Goal: Task Accomplishment & Management: Manage account settings

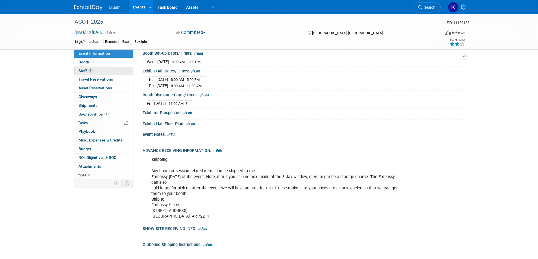
click at [82, 71] on span "Staff 1" at bounding box center [85, 71] width 14 height 5
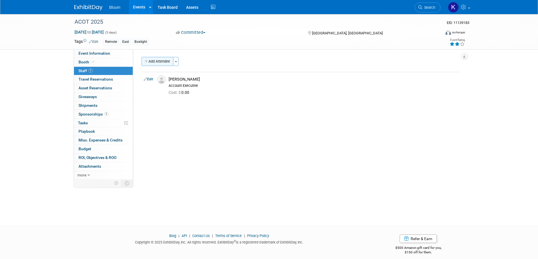
click at [165, 61] on button "Add Attendee" at bounding box center [157, 61] width 32 height 9
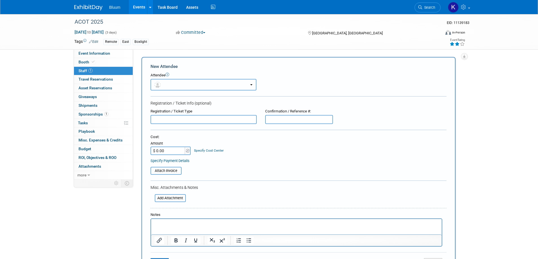
click at [187, 85] on button "button" at bounding box center [203, 85] width 106 height 12
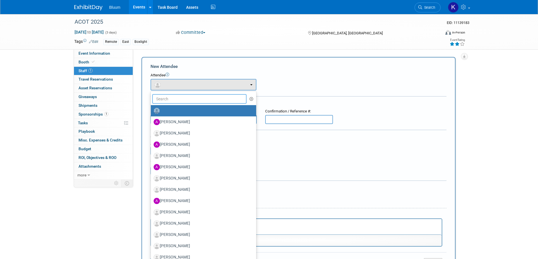
click at [180, 98] on input "text" at bounding box center [199, 99] width 95 height 10
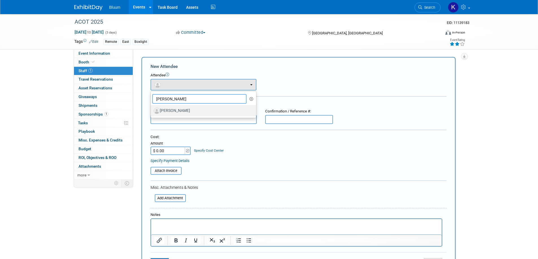
type input "Chuck"
click at [176, 109] on label "Chuck Stuart" at bounding box center [202, 110] width 97 height 9
click at [152, 109] on input "Chuck Stuart" at bounding box center [150, 110] width 4 height 4
select select "35c6a723-c4e8-4caf-8768-6ec320c81119"
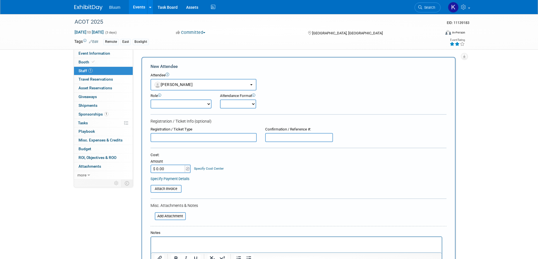
click at [192, 103] on select "Account Executive Demonstrator Event Support Host Leadership Offsite Event Supp…" at bounding box center [180, 104] width 61 height 9
select select "600"
click at [150, 100] on select "Account Executive Demonstrator Event Support Host Leadership Offsite Event Supp…" at bounding box center [180, 104] width 61 height 9
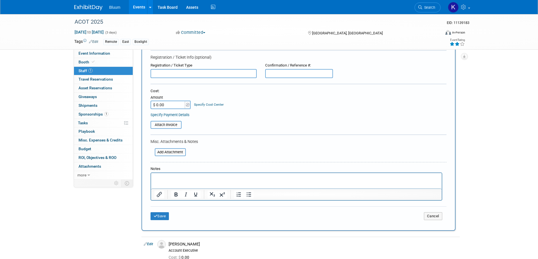
scroll to position [113, 0]
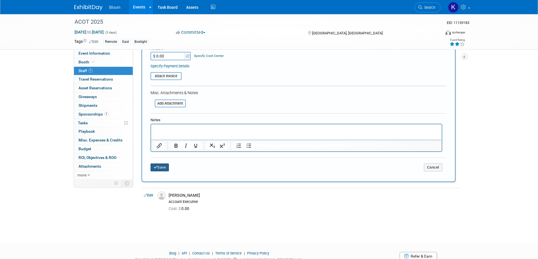
click at [157, 167] on button "Save" at bounding box center [159, 168] width 19 height 8
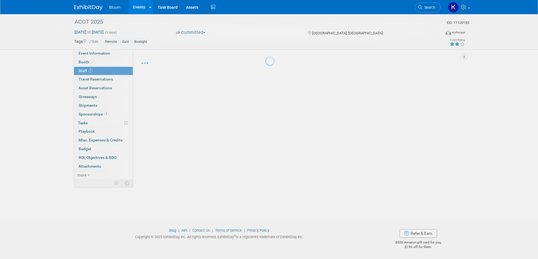
scroll to position [5, 0]
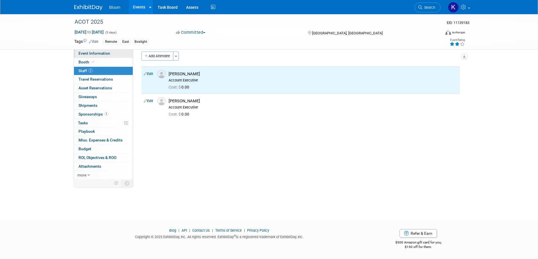
click at [93, 54] on span "Event Information" at bounding box center [94, 53] width 32 height 5
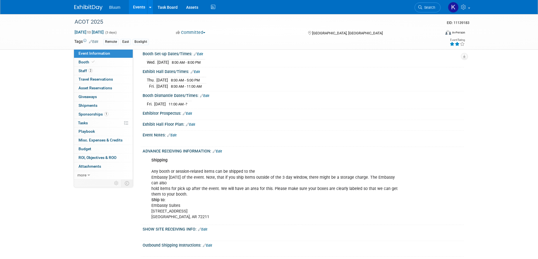
scroll to position [169, 0]
click at [87, 62] on span "Booth" at bounding box center [86, 62] width 17 height 5
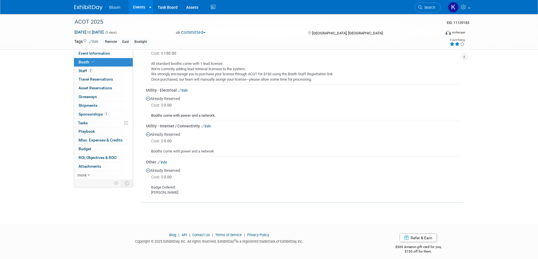
click at [167, 163] on link "Edit" at bounding box center [162, 163] width 9 height 4
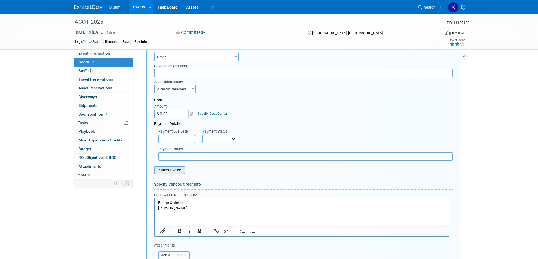
scroll to position [318, 0]
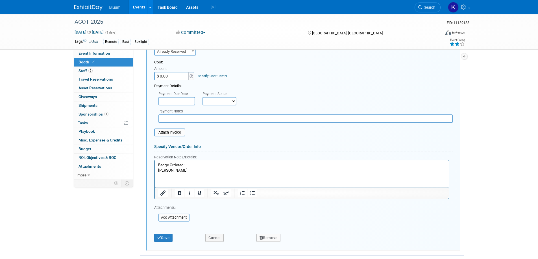
click at [184, 173] on html "Badge Ordered: Kyle Hillis" at bounding box center [301, 166] width 294 height 13
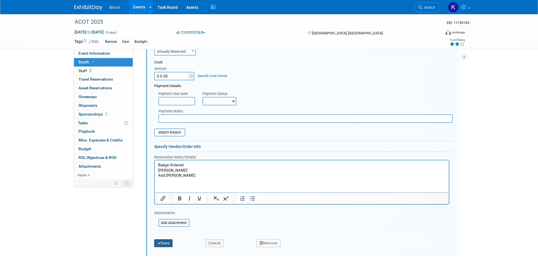
click at [166, 244] on button "Save" at bounding box center [163, 244] width 19 height 8
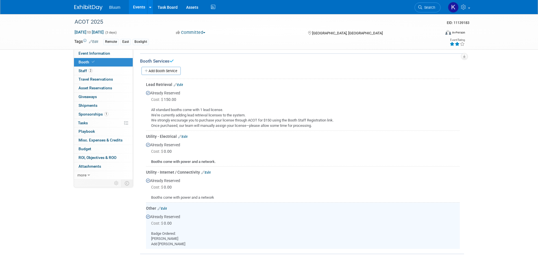
scroll to position [123, 0]
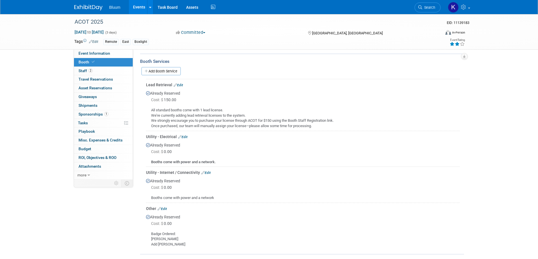
click at [141, 6] on link "Events" at bounding box center [139, 7] width 21 height 14
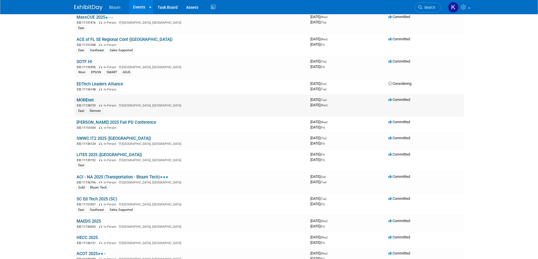
scroll to position [113, 0]
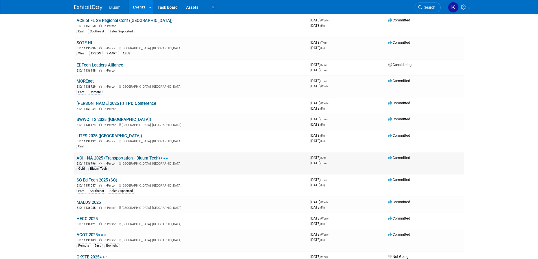
click at [100, 157] on link "ACI - NA 2025 (Transportation - Bluum Tech)" at bounding box center [122, 158] width 92 height 5
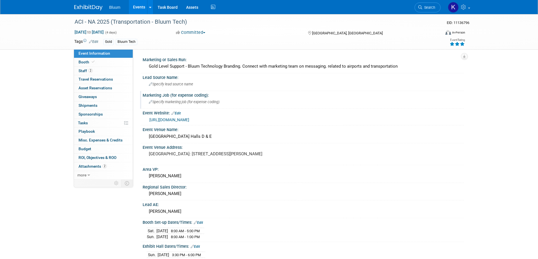
click at [167, 101] on span "Specify marketing job (for expense coding)" at bounding box center [184, 102] width 71 height 4
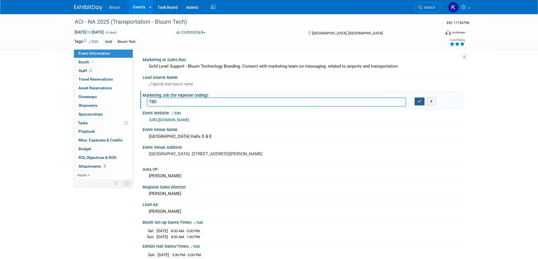
type input "TBD"
click at [417, 102] on button "button" at bounding box center [419, 102] width 10 height 8
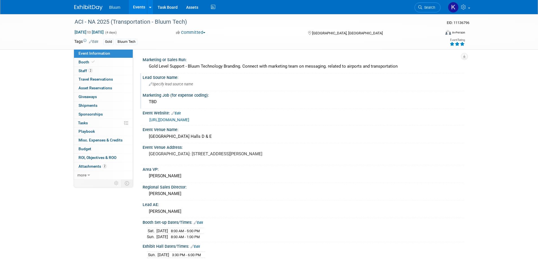
click at [176, 86] on div "Specify lead source name" at bounding box center [303, 84] width 313 height 9
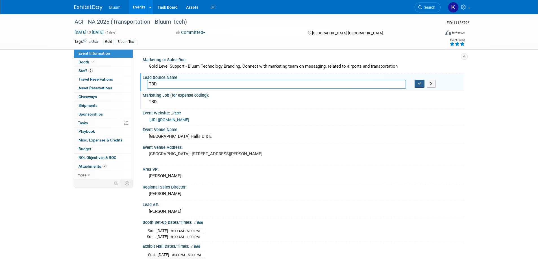
type input "TBD"
click at [418, 82] on icon "button" at bounding box center [420, 84] width 4 height 4
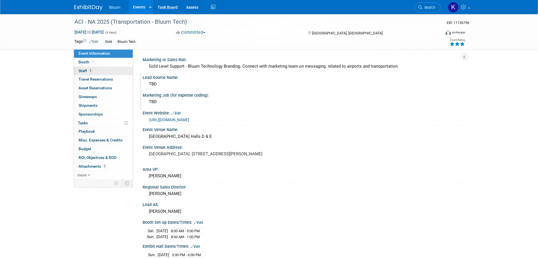
click at [84, 73] on link "2 Staff 2" at bounding box center [103, 71] width 59 height 8
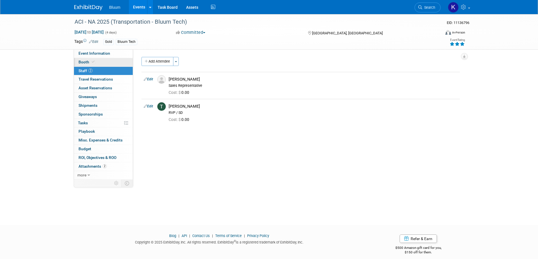
click at [85, 63] on span "Booth" at bounding box center [86, 62] width 17 height 5
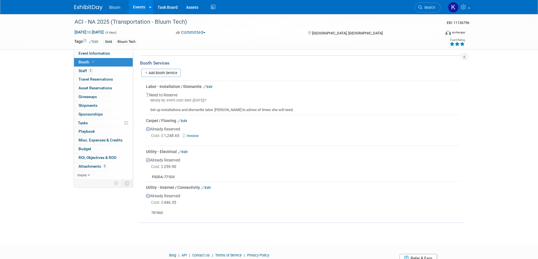
scroll to position [113, 0]
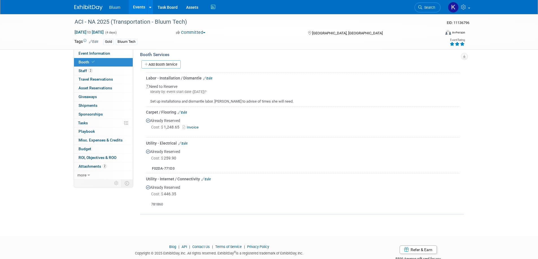
click at [206, 179] on link "Edit" at bounding box center [205, 180] width 9 height 4
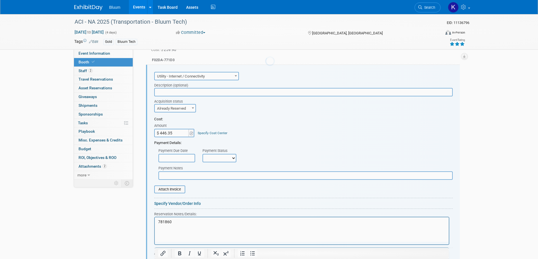
scroll to position [0, 0]
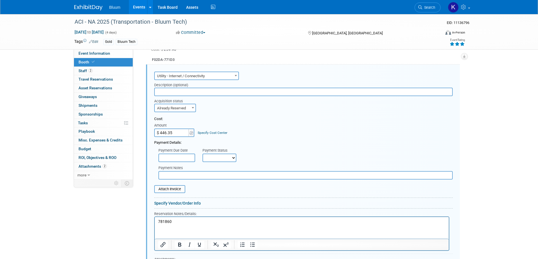
drag, startPoint x: 174, startPoint y: 226, endPoint x: 174, endPoint y: 222, distance: 3.4
click at [174, 225] on html "781860" at bounding box center [301, 221] width 294 height 8
click at [174, 222] on p "781860" at bounding box center [301, 222] width 287 height 5
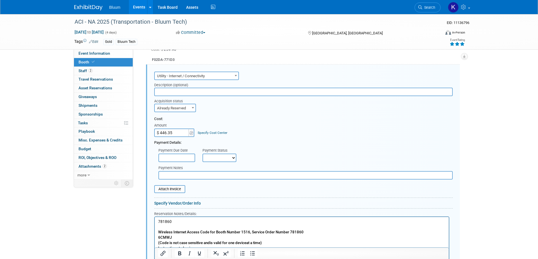
scroll to position [288, 0]
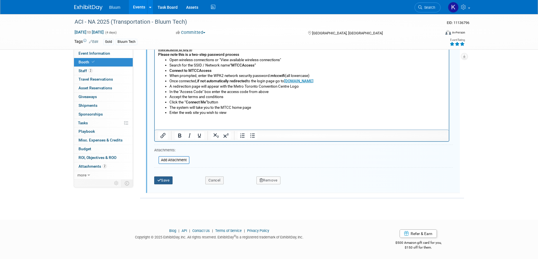
click at [168, 181] on button "Save" at bounding box center [163, 181] width 19 height 8
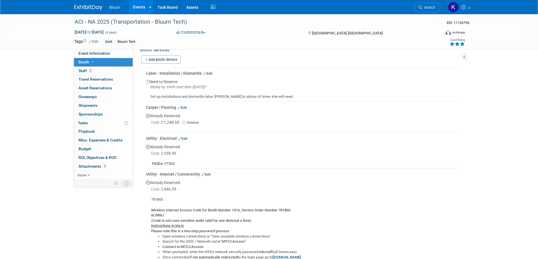
scroll to position [108, 0]
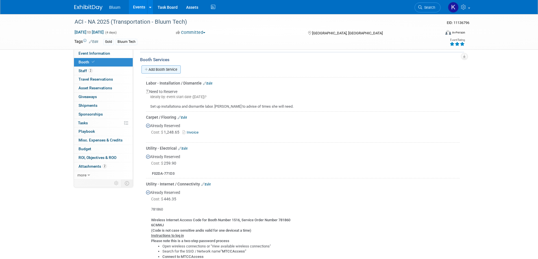
click at [160, 70] on link "Add Booth Service" at bounding box center [160, 69] width 39 height 8
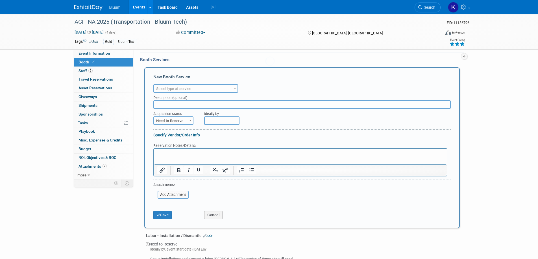
scroll to position [0, 0]
click at [179, 89] on span "Select type of service" at bounding box center [173, 89] width 35 height 4
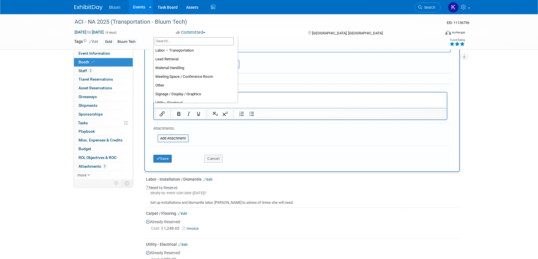
scroll to position [141, 0]
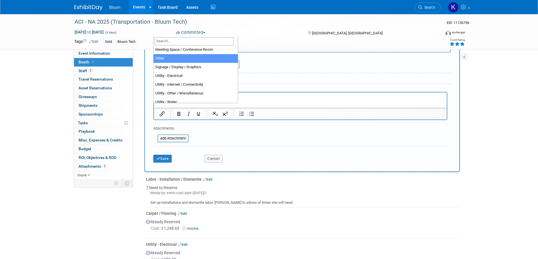
select select "1"
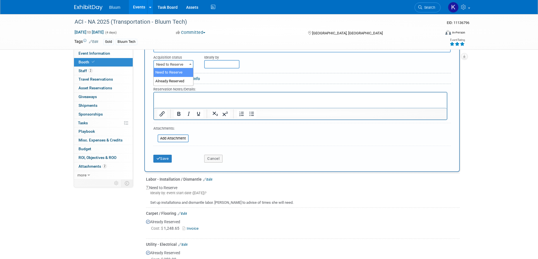
click at [179, 64] on span "Need to Reserve" at bounding box center [173, 65] width 39 height 8
select select "2"
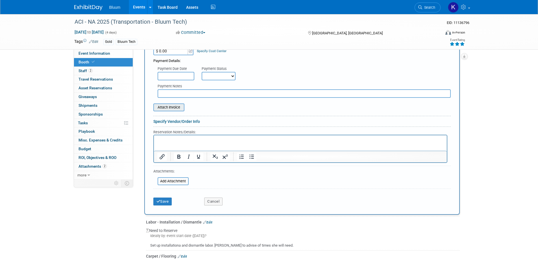
scroll to position [249, 0]
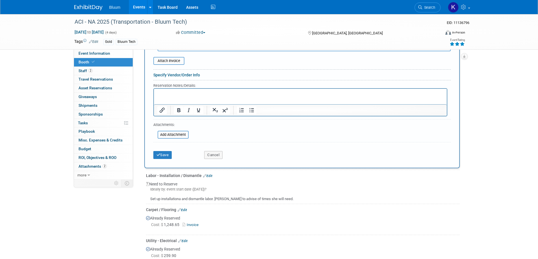
click at [160, 92] on p "Rich Text Area. Press ALT-0 for help." at bounding box center [300, 93] width 286 height 5
click at [165, 154] on button "Save" at bounding box center [162, 155] width 19 height 8
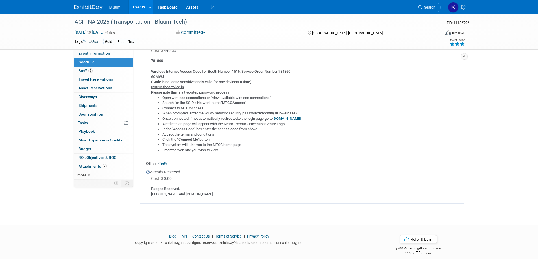
scroll to position [262, 0]
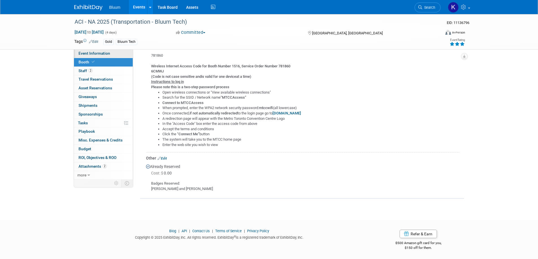
click at [93, 54] on span "Event Information" at bounding box center [94, 53] width 32 height 5
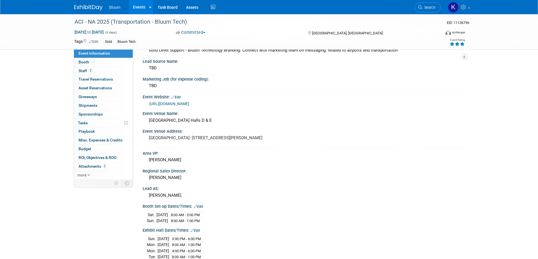
scroll to position [0, 0]
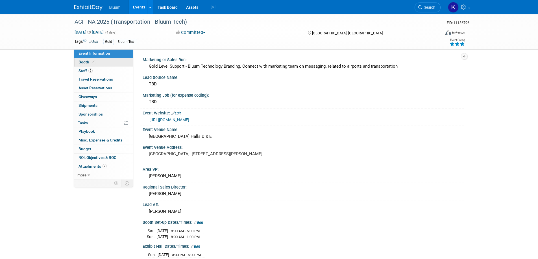
click at [81, 64] on span "Booth" at bounding box center [86, 62] width 17 height 5
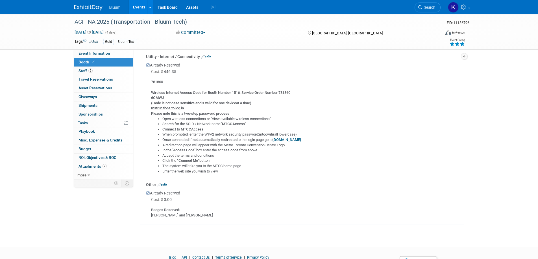
scroll to position [177, 0]
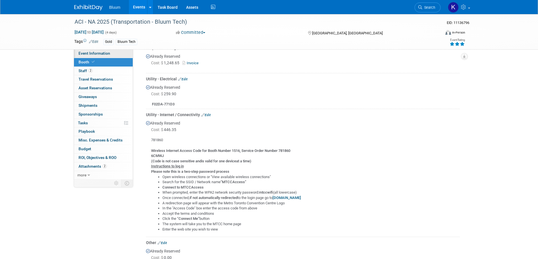
click at [94, 55] on span "Event Information" at bounding box center [94, 53] width 32 height 5
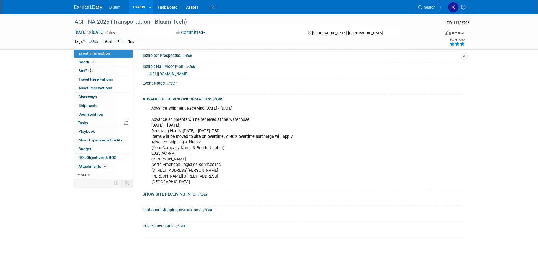
scroll to position [254, 0]
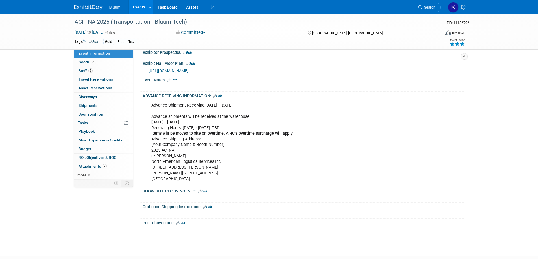
click at [219, 94] on link "Edit" at bounding box center [217, 96] width 9 height 4
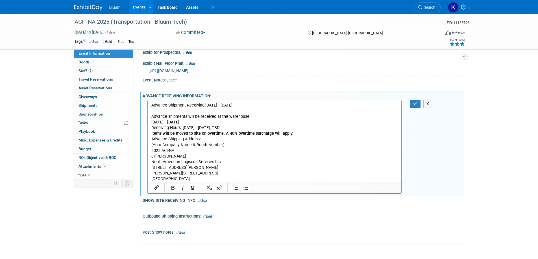
scroll to position [0, 0]
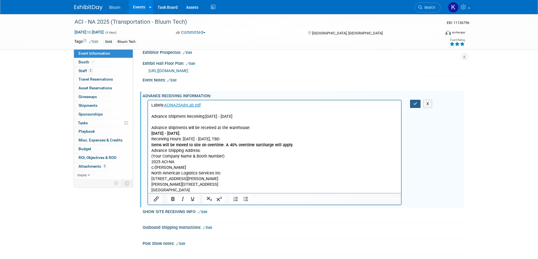
click at [412, 102] on button "button" at bounding box center [415, 104] width 10 height 8
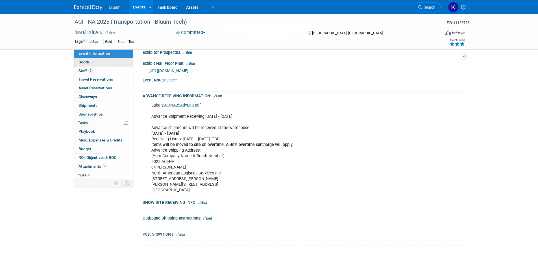
click at [83, 64] on span "Booth" at bounding box center [86, 62] width 17 height 5
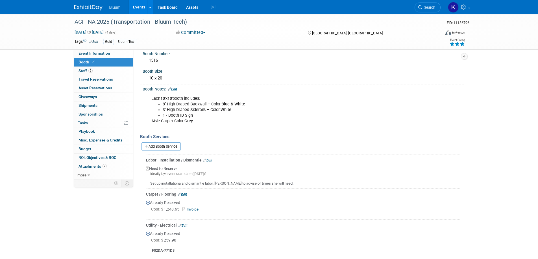
scroll to position [28, 0]
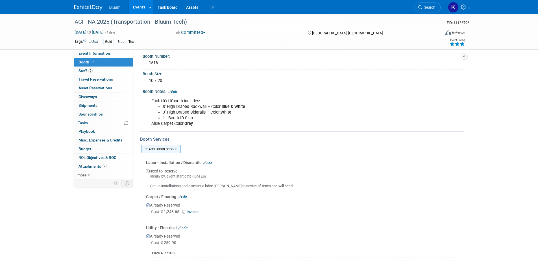
click at [162, 148] on link "Add Booth Service" at bounding box center [160, 149] width 39 height 8
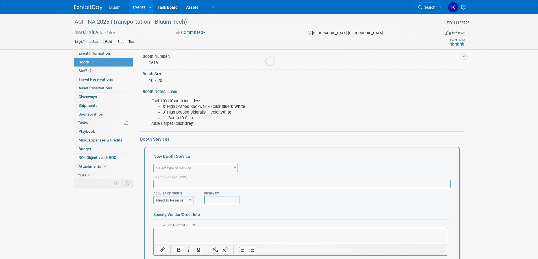
scroll to position [0, 0]
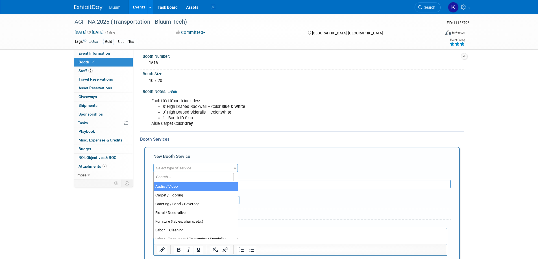
click at [180, 167] on span "Select type of service" at bounding box center [173, 168] width 35 height 4
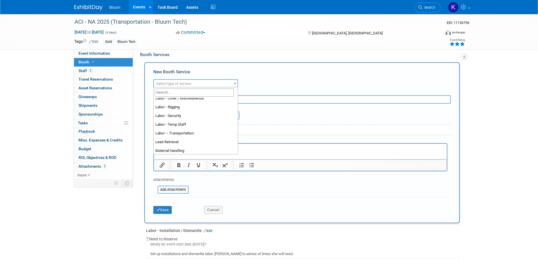
scroll to position [85, 0]
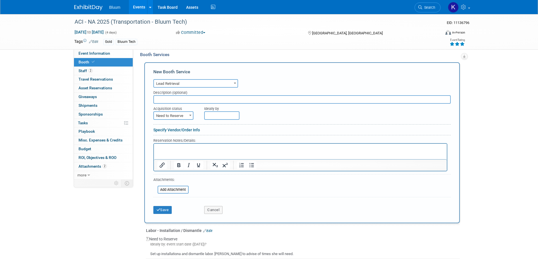
select select "7"
click at [185, 108] on div "Acquisition status" at bounding box center [174, 108] width 43 height 8
click at [183, 116] on span "Need to Reserve" at bounding box center [173, 116] width 39 height 8
select select "2"
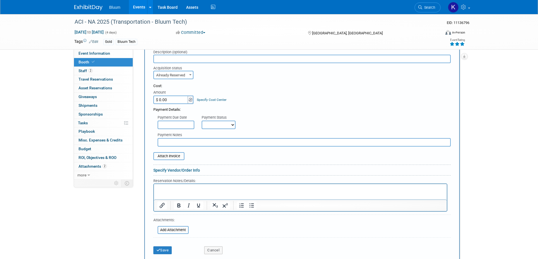
scroll to position [141, 0]
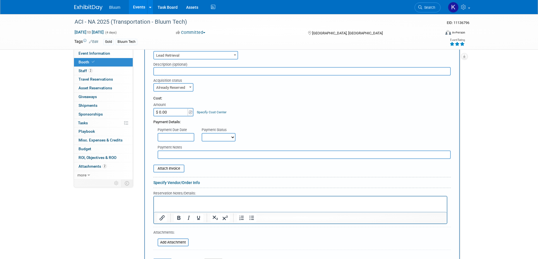
click at [171, 110] on input "$ 0.00" at bounding box center [170, 112] width 35 height 8
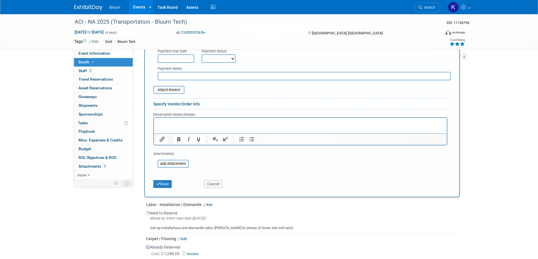
scroll to position [226, 0]
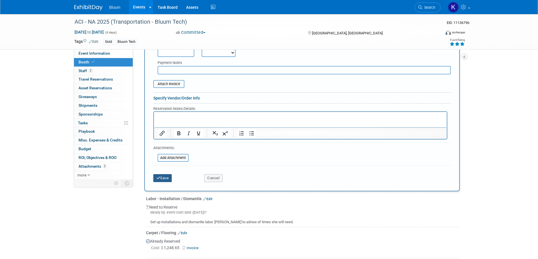
type input "$ 390.00"
click at [168, 180] on button "Save" at bounding box center [162, 178] width 19 height 8
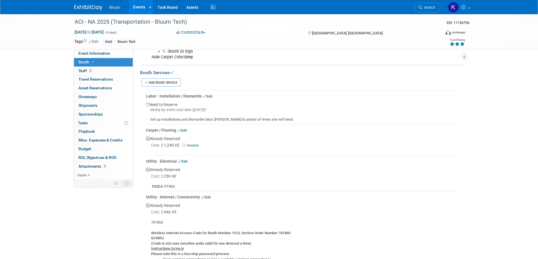
scroll to position [67, 0]
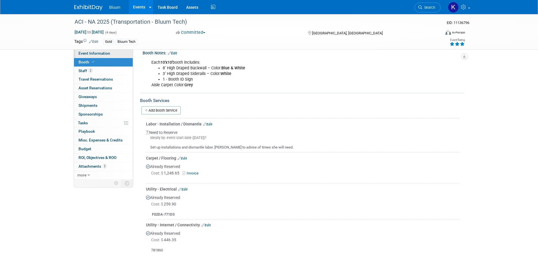
click at [84, 54] on span "Event Information" at bounding box center [94, 53] width 32 height 5
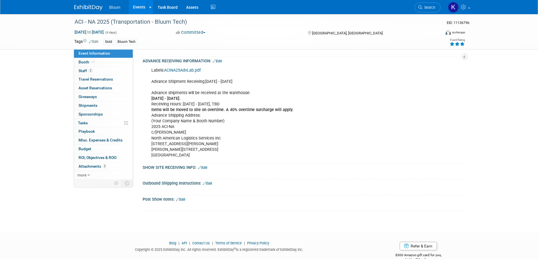
scroll to position [300, 0]
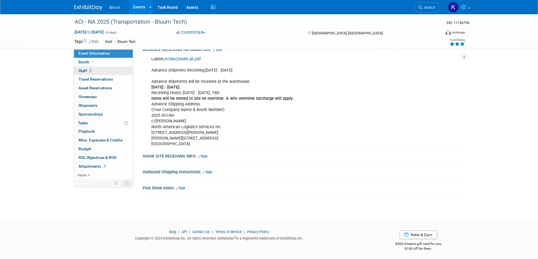
click at [86, 71] on span "Staff 2" at bounding box center [85, 71] width 14 height 5
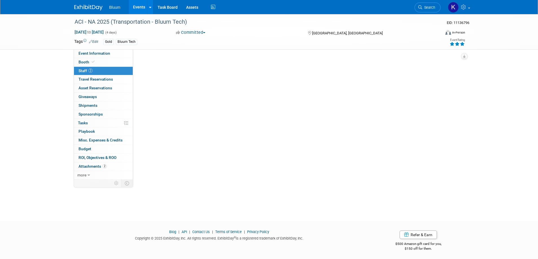
scroll to position [0, 0]
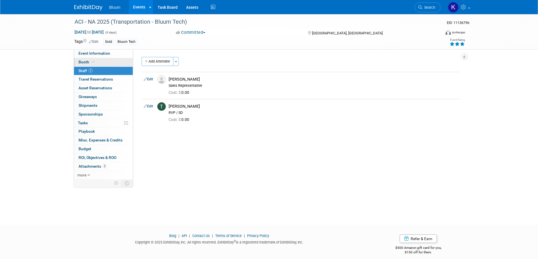
click at [86, 62] on span "Booth" at bounding box center [86, 62] width 17 height 5
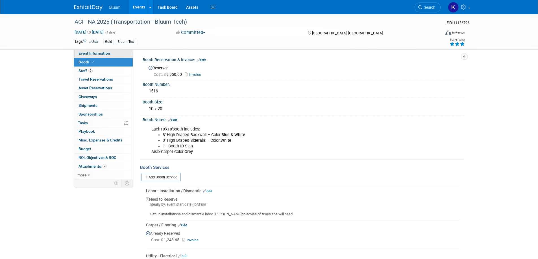
click at [89, 55] on span "Event Information" at bounding box center [94, 53] width 32 height 5
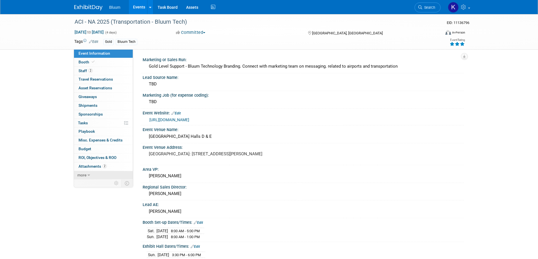
click at [86, 175] on span "more" at bounding box center [81, 175] width 9 height 5
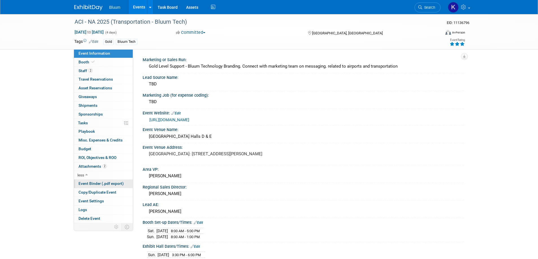
click at [96, 186] on span "Event Binder (.pdf export)" at bounding box center [100, 184] width 45 height 5
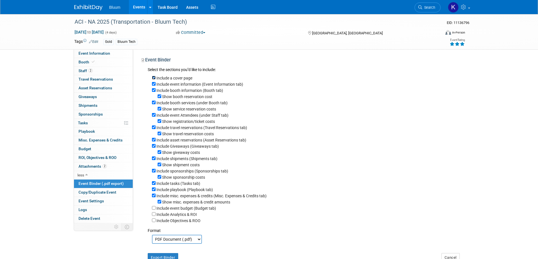
click at [153, 77] on input "Include a cover page" at bounding box center [154, 78] width 4 height 4
checkbox input "false"
click at [161, 98] on input "Show booth reservation cost" at bounding box center [160, 97] width 4 height 4
checkbox input "false"
click at [157, 111] on div "Show service reservation costs" at bounding box center [306, 109] width 308 height 6
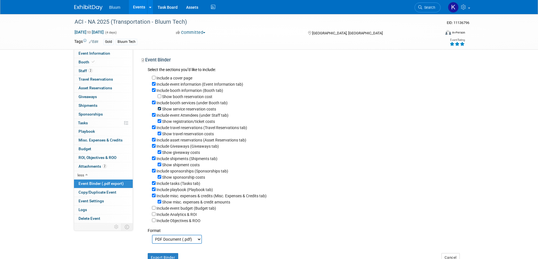
click at [160, 110] on input "Show service reservation costs" at bounding box center [160, 109] width 4 height 4
checkbox input "false"
click at [154, 116] on input "Include event Attendees (under Staff tab)" at bounding box center [154, 115] width 4 height 4
checkbox input "false"
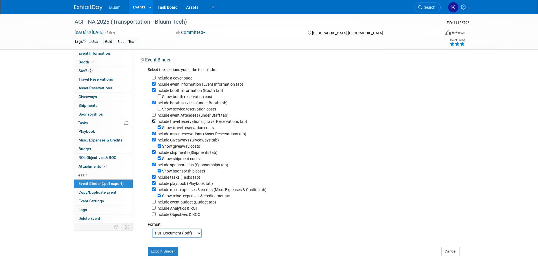
click at [153, 122] on input "Include travel reservations (Travel Reservations tab)" at bounding box center [154, 121] width 4 height 4
checkbox input "false"
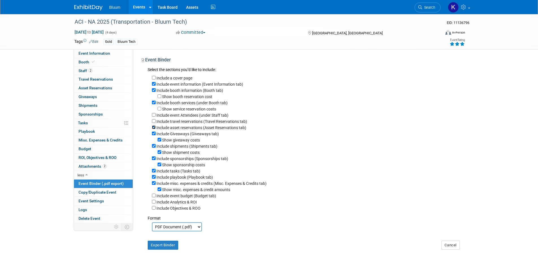
click at [153, 129] on input "Include asset reservations (Asset Reservations tab)" at bounding box center [154, 128] width 4 height 4
checkbox input "false"
click at [153, 135] on input "Include Giveaways (Giveaways tab)" at bounding box center [154, 134] width 4 height 4
checkbox input "false"
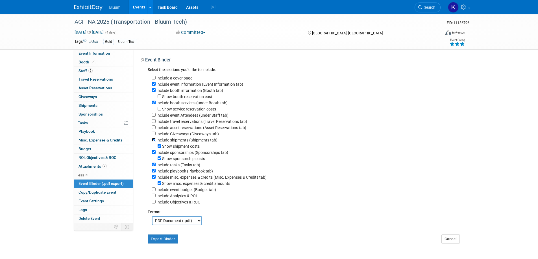
click at [153, 142] on input "Include shipments (Shipments tab)" at bounding box center [154, 140] width 4 height 4
checkbox input "false"
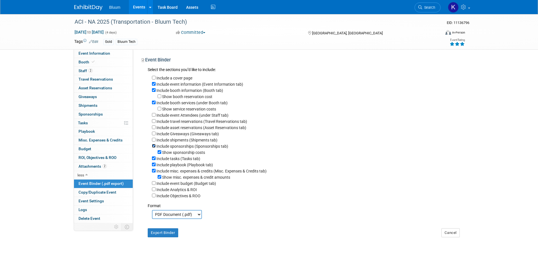
click at [154, 148] on input "Include sponsorships (Sponsorships tab)" at bounding box center [154, 146] width 4 height 4
checkbox input "false"
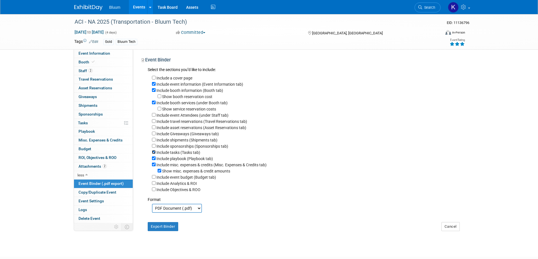
click at [153, 154] on input "Include tasks (Tasks tab)" at bounding box center [154, 152] width 4 height 4
checkbox input "false"
click at [153, 160] on input "Include playbook (Playbook tab)" at bounding box center [154, 159] width 4 height 4
checkbox input "false"
click at [154, 167] on input "Include misc. expenses & credits (Misc. Expenses & Credits tab)" at bounding box center [154, 165] width 4 height 4
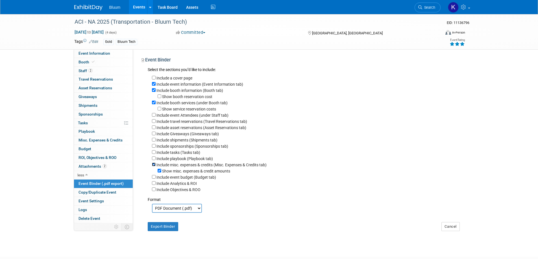
checkbox input "false"
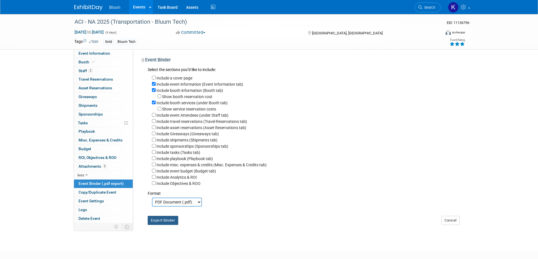
click at [159, 223] on button "Export Binder" at bounding box center [163, 220] width 31 height 9
click at [165, 225] on button "Export Binder" at bounding box center [163, 220] width 31 height 9
click at [97, 55] on span "Event Information" at bounding box center [94, 53] width 32 height 5
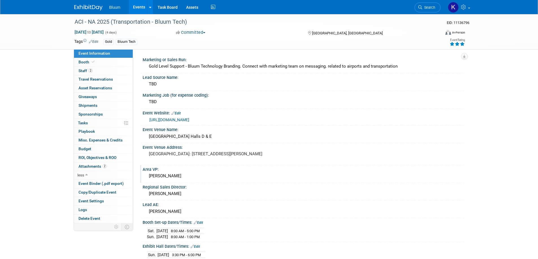
click at [167, 175] on div "[PERSON_NAME]" at bounding box center [303, 176] width 313 height 9
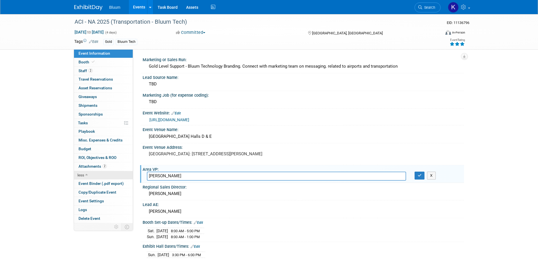
drag, startPoint x: 172, startPoint y: 178, endPoint x: 131, endPoint y: 175, distance: 41.0
click at [131, 175] on div "Event Information Event Info Booth Booth 2 Staff 2 Staff 0 Travel Reservations …" at bounding box center [269, 257] width 398 height 486
click at [420, 176] on icon "button" at bounding box center [420, 176] width 4 height 4
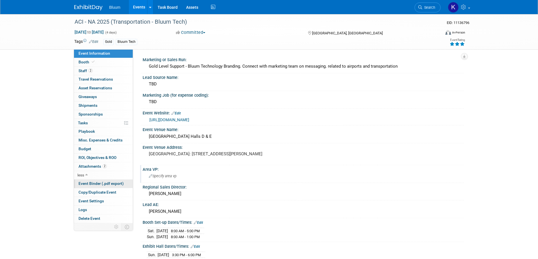
click at [96, 185] on span "Event Binder (.pdf export)" at bounding box center [100, 184] width 45 height 5
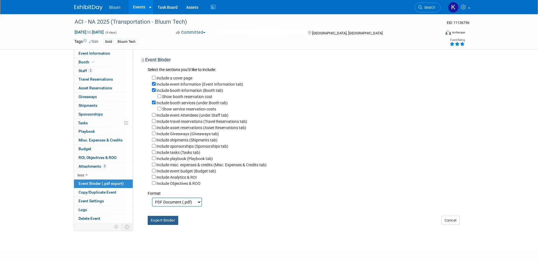
click at [157, 224] on button "Export Binder" at bounding box center [163, 220] width 31 height 9
click at [138, 8] on link "Events" at bounding box center [139, 7] width 21 height 14
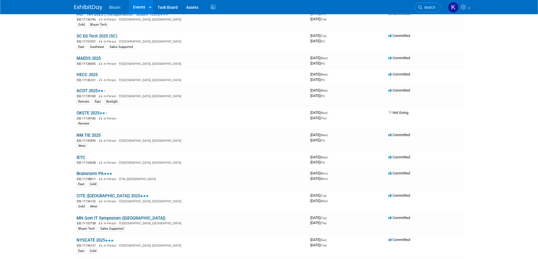
scroll to position [311, 0]
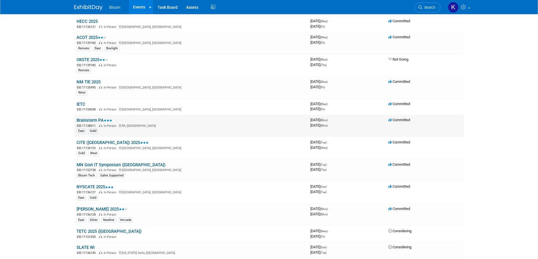
click at [98, 122] on link "Brainstorm PA" at bounding box center [94, 120] width 36 height 5
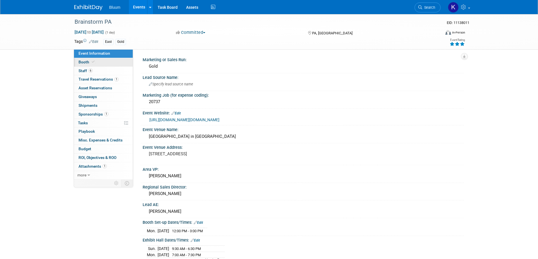
click at [87, 65] on link "Booth" at bounding box center [103, 62] width 59 height 8
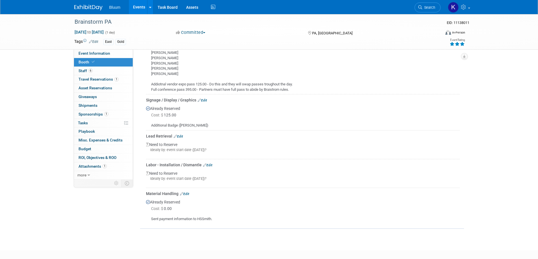
scroll to position [171, 0]
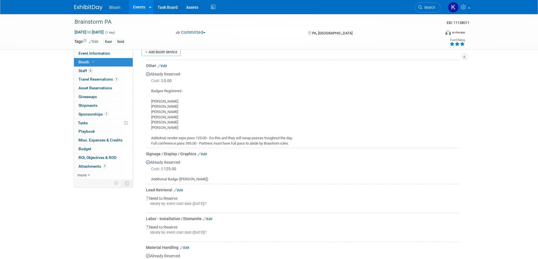
click at [166, 67] on link "Edit" at bounding box center [162, 66] width 9 height 4
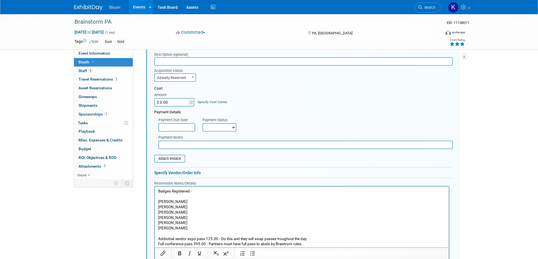
scroll to position [223, 0]
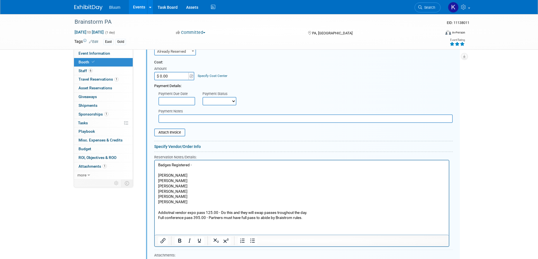
click at [184, 188] on p "Badges Registered - Frank Cermatori Kyle Misener Andrew Wall Brian Morton Seth …" at bounding box center [301, 192] width 287 height 58
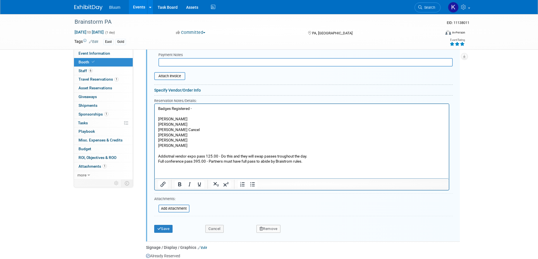
scroll to position [364, 0]
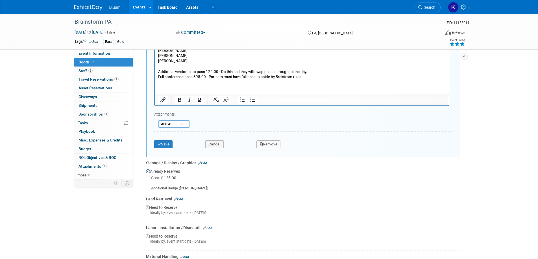
click at [168, 147] on button "Save" at bounding box center [163, 145] width 19 height 8
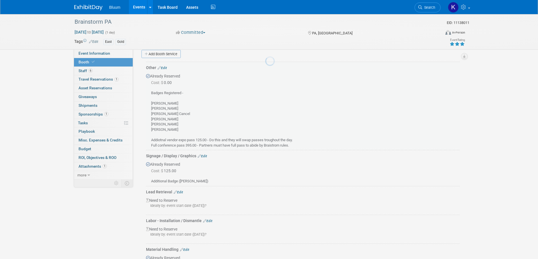
scroll to position [166, 0]
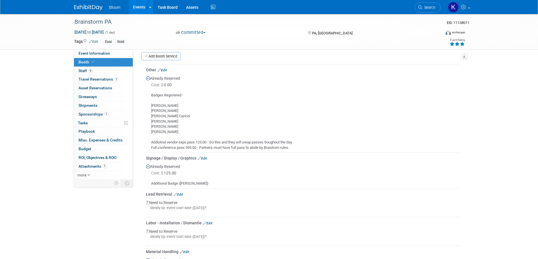
click at [139, 9] on link "Events" at bounding box center [139, 7] width 21 height 14
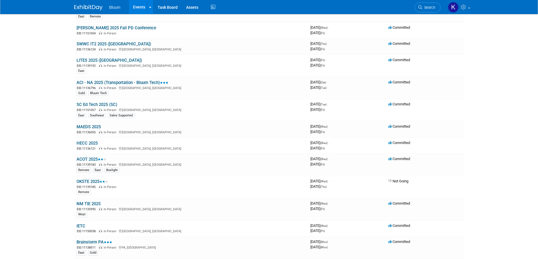
scroll to position [198, 0]
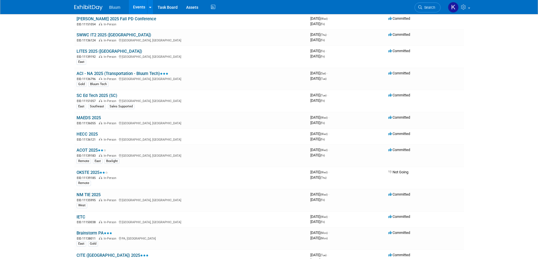
click at [102, 96] on link "SC Ed Tech 2025 (SC)" at bounding box center [96, 95] width 41 height 5
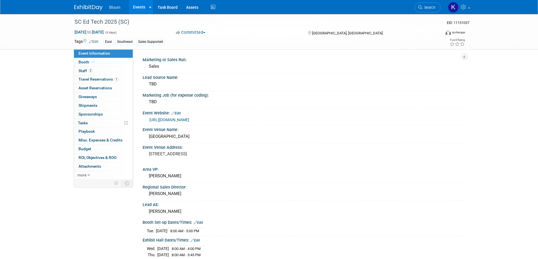
click at [139, 8] on link "Events" at bounding box center [139, 7] width 21 height 14
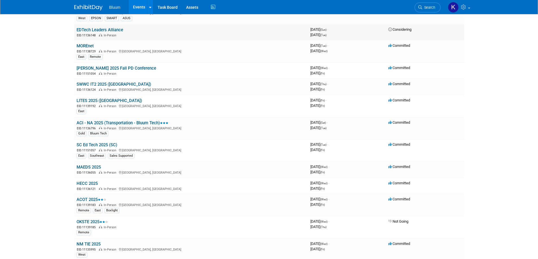
scroll to position [169, 0]
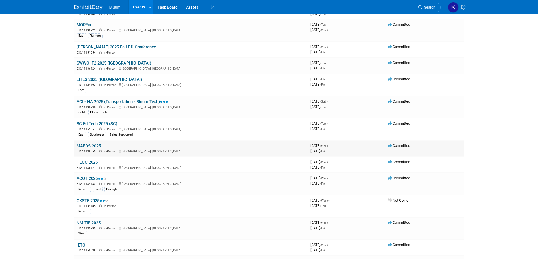
click at [89, 145] on link "MAEDS 2025" at bounding box center [88, 146] width 24 height 5
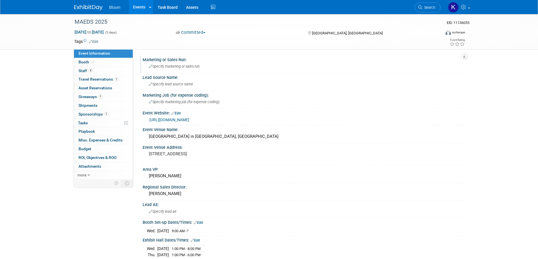
click at [191, 66] on span "Specify marketing or sales run" at bounding box center [174, 66] width 51 height 4
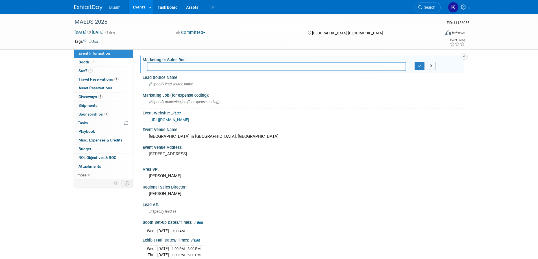
click at [429, 65] on button "X" at bounding box center [431, 66] width 9 height 8
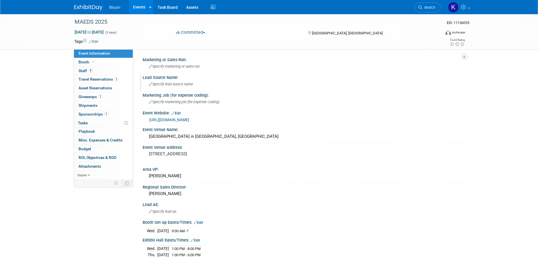
click at [184, 85] on span "Specify lead source name" at bounding box center [171, 84] width 44 height 4
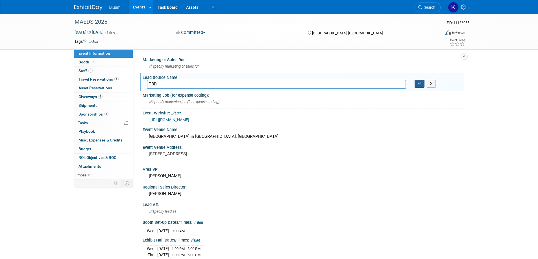
type input "TBD"
click at [417, 84] on button "button" at bounding box center [419, 84] width 10 height 8
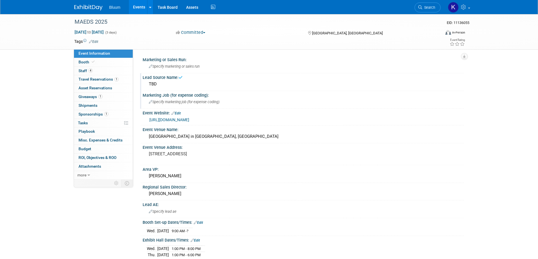
click at [179, 103] on span "Specify marketing job (for expense coding)" at bounding box center [184, 102] width 71 height 4
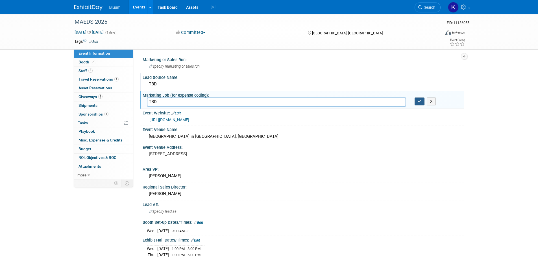
type input "TBD"
click at [419, 102] on icon "button" at bounding box center [420, 102] width 4 height 4
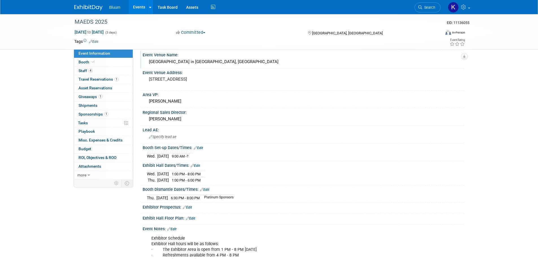
scroll to position [85, 0]
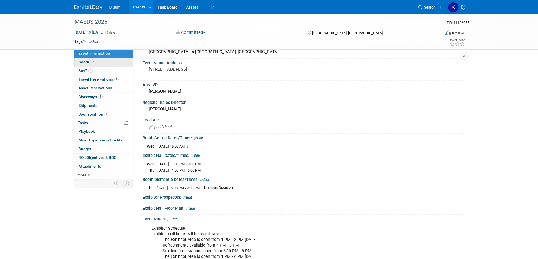
click at [82, 63] on span "Booth" at bounding box center [86, 62] width 17 height 5
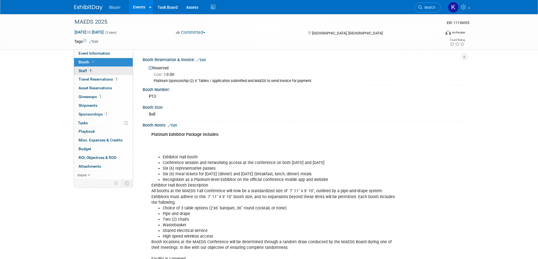
click at [83, 71] on span "Staff 4" at bounding box center [85, 71] width 14 height 5
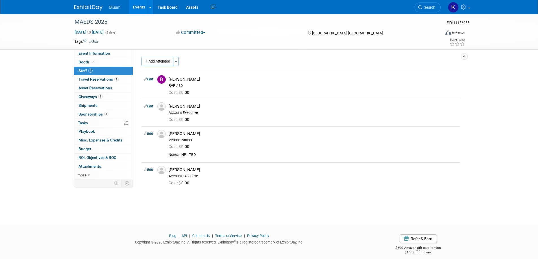
click at [155, 61] on button "Add Attendee" at bounding box center [157, 61] width 32 height 9
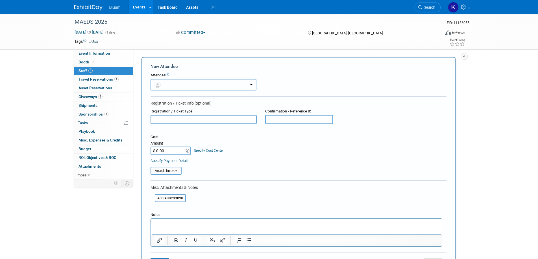
click at [177, 82] on button "button" at bounding box center [203, 85] width 106 height 12
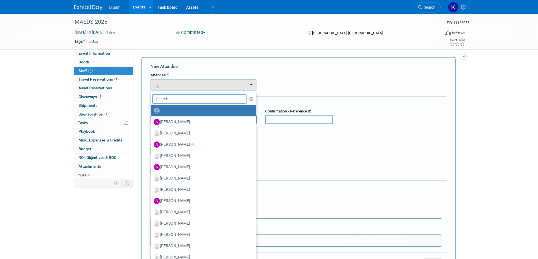
click at [172, 99] on input "text" at bounding box center [199, 99] width 95 height 10
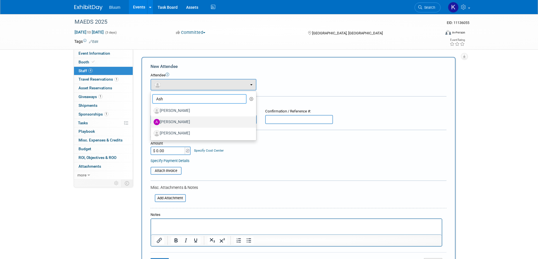
type input "Ash"
click at [182, 121] on label "[PERSON_NAME]" at bounding box center [202, 122] width 97 height 9
click at [152, 121] on input "[PERSON_NAME]" at bounding box center [150, 122] width 4 height 4
select select "92905ba0-0eed-42e1-8d81-072c2489eac5"
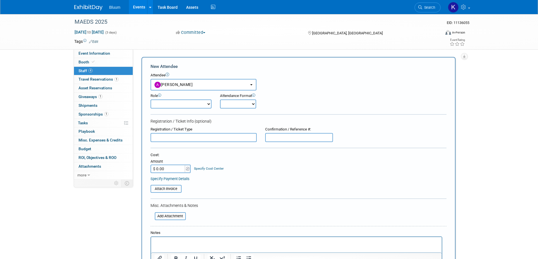
click at [165, 101] on select "Account Executive Demonstrator Event Support Host Leadership Offsite Event Supp…" at bounding box center [180, 104] width 61 height 9
select select "200"
click at [150, 100] on select "Account Executive Demonstrator Event Support Host Leadership Offsite Event Supp…" at bounding box center [180, 104] width 61 height 9
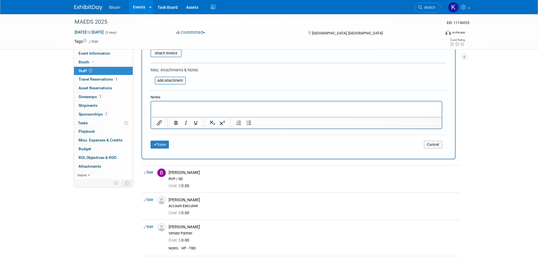
scroll to position [141, 0]
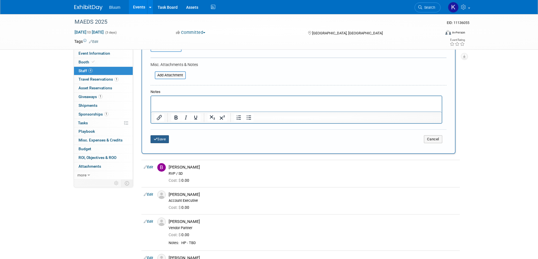
click at [161, 139] on button "Save" at bounding box center [159, 139] width 19 height 8
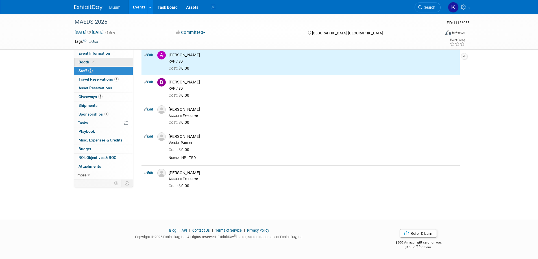
click at [92, 61] on icon at bounding box center [93, 61] width 3 height 3
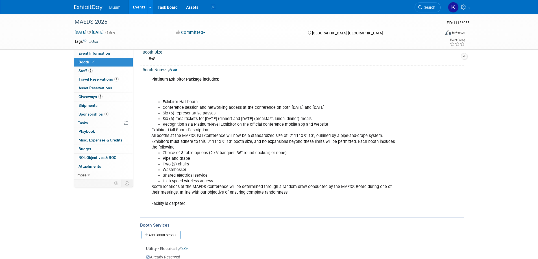
scroll to position [56, 0]
click at [174, 68] on link "Edit" at bounding box center [172, 69] width 9 height 4
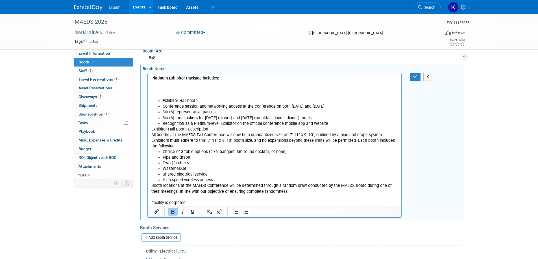
scroll to position [0, 0]
click at [161, 84] on p "Platinum Exhibitor Package includes:" at bounding box center [274, 86] width 247 height 23
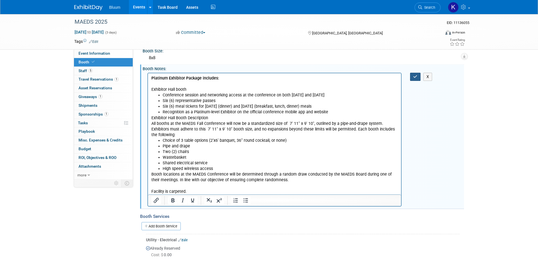
click at [413, 75] on button "button" at bounding box center [415, 77] width 10 height 8
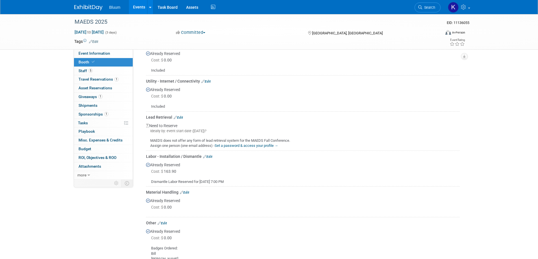
scroll to position [254, 0]
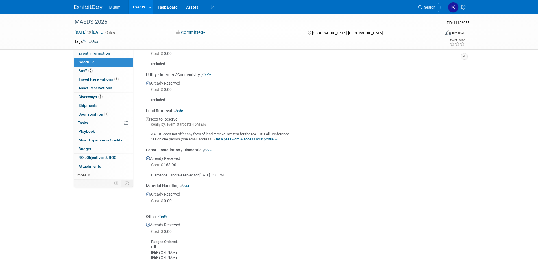
click at [240, 137] on link "Set a password & access your profile →" at bounding box center [247, 139] width 64 height 4
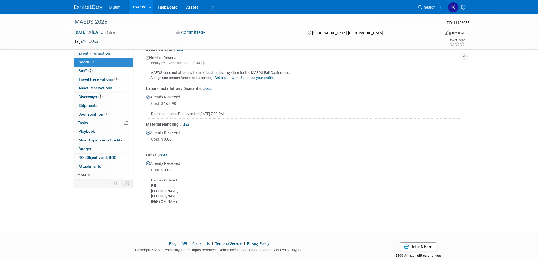
scroll to position [323, 0]
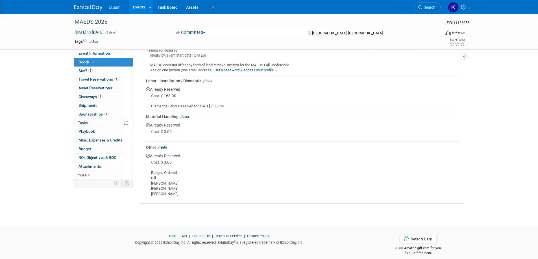
click at [166, 146] on link "Edit" at bounding box center [162, 148] width 9 height 4
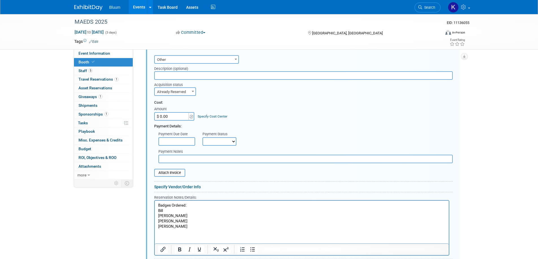
scroll to position [452, 0]
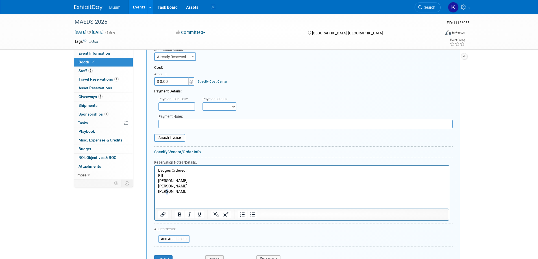
click at [168, 193] on p "Badges Ordered: [PERSON_NAME] [PERSON_NAME]" at bounding box center [301, 181] width 287 height 27
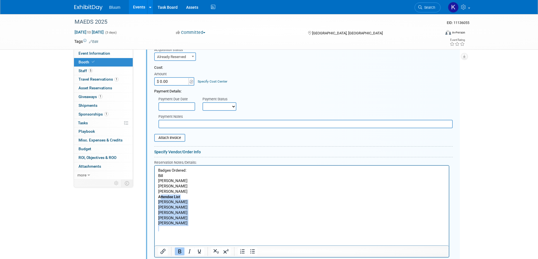
drag, startPoint x: 159, startPoint y: 198, endPoint x: 193, endPoint y: 229, distance: 45.4
click at [190, 231] on body "Badges Ordered: Bill Corey Garth Dawn Attendee List Ashley Simms Bill McCoy Cor…" at bounding box center [302, 200] width 288 height 64
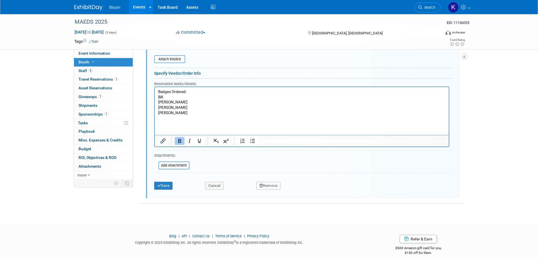
scroll to position [531, 0]
click at [212, 182] on button "Cancel" at bounding box center [214, 186] width 18 height 8
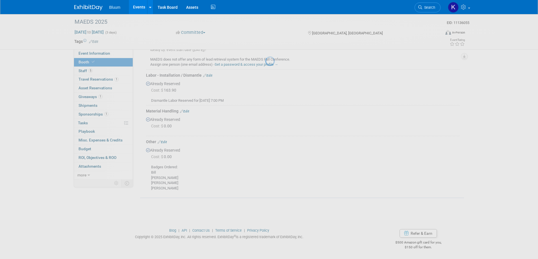
scroll to position [323, 0]
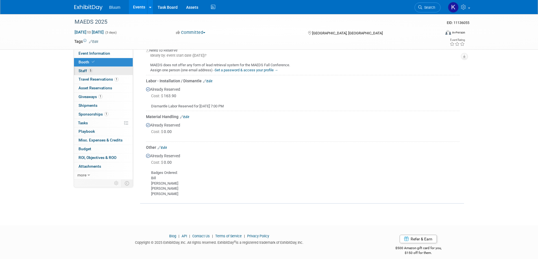
click at [83, 71] on span "Staff 5" at bounding box center [85, 71] width 14 height 5
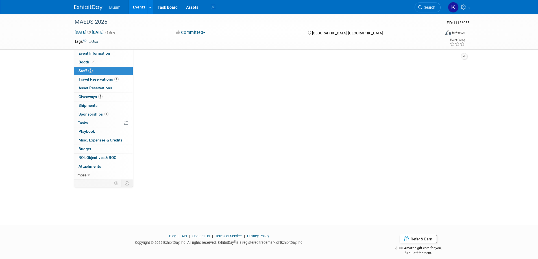
scroll to position [0, 0]
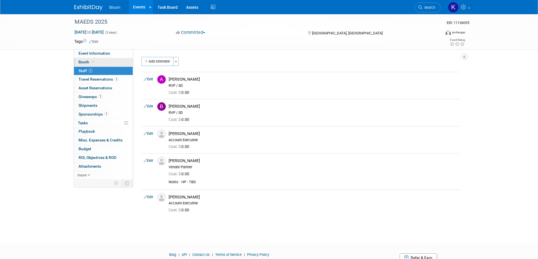
click at [83, 63] on span "Booth" at bounding box center [86, 62] width 17 height 5
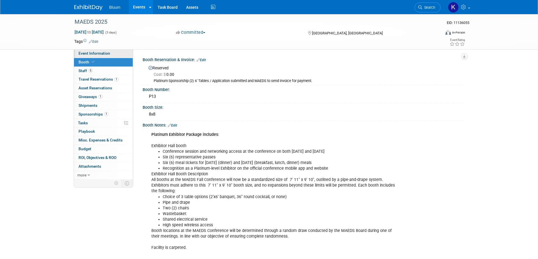
click at [87, 54] on span "Event Information" at bounding box center [94, 53] width 32 height 5
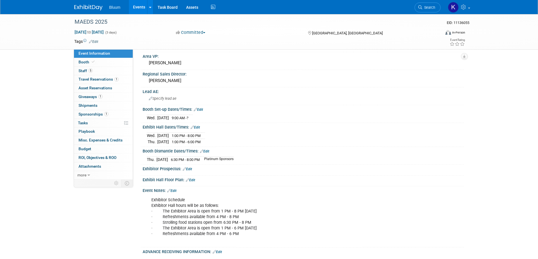
scroll to position [113, 0]
click at [86, 113] on span "Sponsorships 1" at bounding box center [93, 114] width 30 height 5
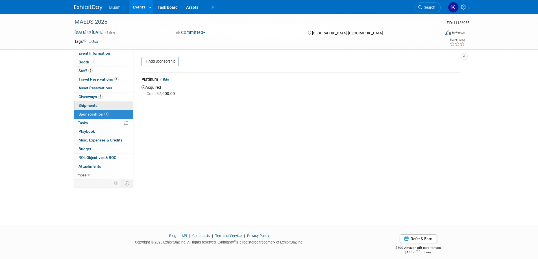
click at [87, 106] on span "Shipments 0" at bounding box center [87, 105] width 19 height 5
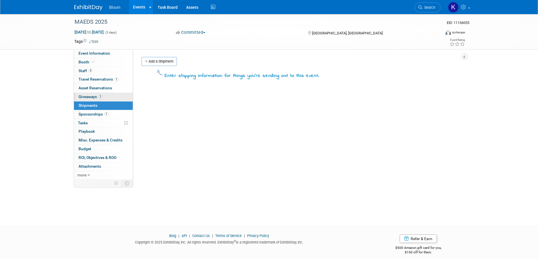
click at [87, 97] on span "Giveaways 1" at bounding box center [90, 97] width 24 height 5
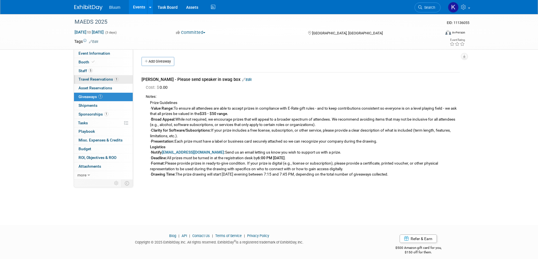
click at [96, 80] on span "Travel Reservations 1" at bounding box center [98, 79] width 40 height 5
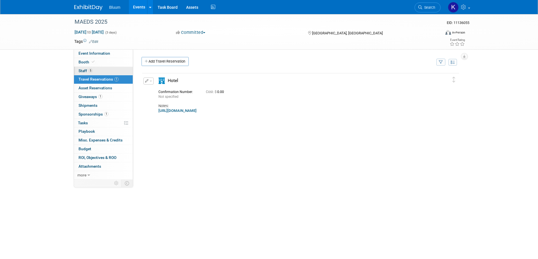
click at [83, 71] on span "Staff 5" at bounding box center [85, 71] width 14 height 5
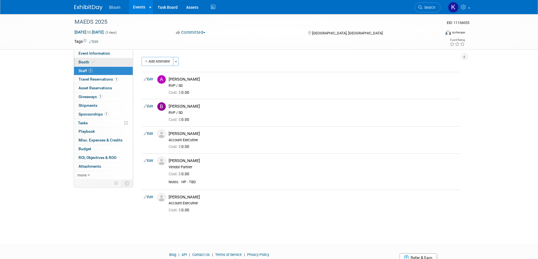
click at [85, 63] on span "Booth" at bounding box center [86, 62] width 17 height 5
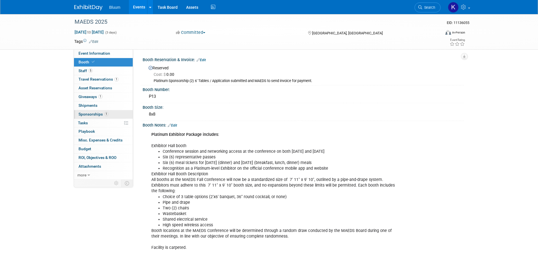
click at [99, 115] on span "Sponsorships 1" at bounding box center [93, 114] width 30 height 5
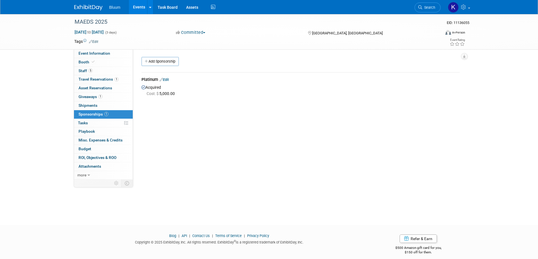
click at [167, 81] on link "Edit" at bounding box center [163, 80] width 9 height 4
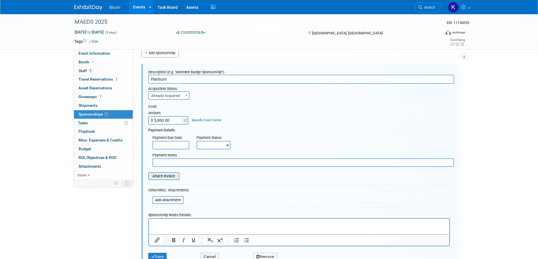
click at [163, 178] on input "file" at bounding box center [145, 176] width 67 height 7
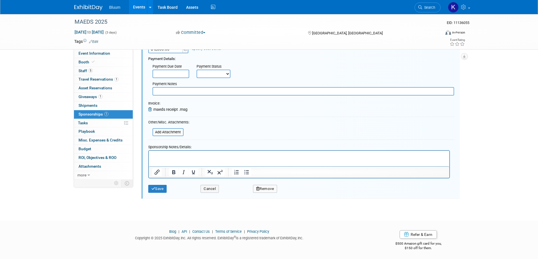
scroll to position [81, 0]
click at [156, 187] on button "Save" at bounding box center [157, 188] width 19 height 8
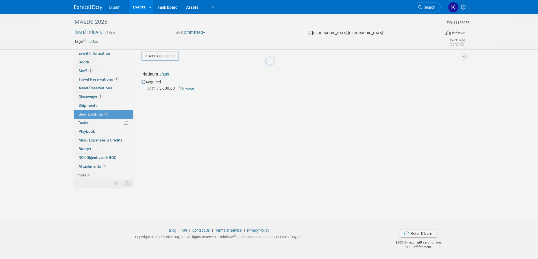
scroll to position [5, 0]
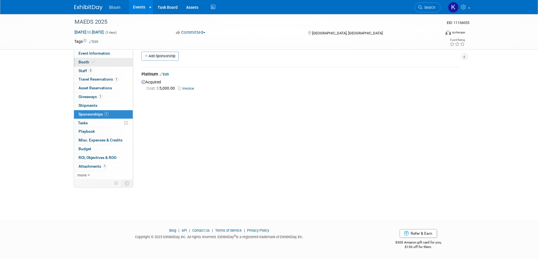
click at [84, 63] on span "Booth" at bounding box center [86, 62] width 17 height 5
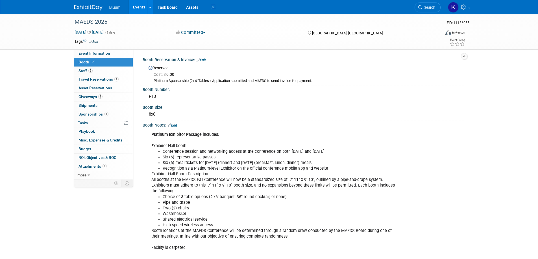
click at [206, 59] on link "Edit" at bounding box center [200, 60] width 9 height 4
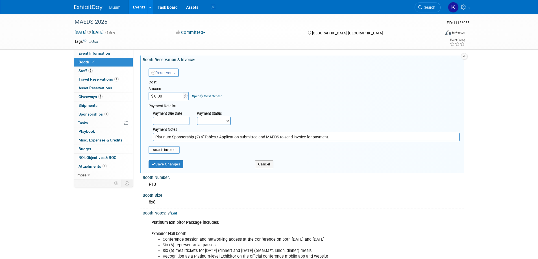
drag, startPoint x: 218, startPoint y: 136, endPoint x: 326, endPoint y: 137, distance: 108.1
click at [326, 137] on input "Platinum Sponsorship (2) 6' Tables / Application submitted and MAEDS to send in…" at bounding box center [306, 137] width 307 height 8
type input "Platinum Sponsorship (2) 6' Tables"
click at [162, 165] on button "Save Changes" at bounding box center [165, 165] width 35 height 8
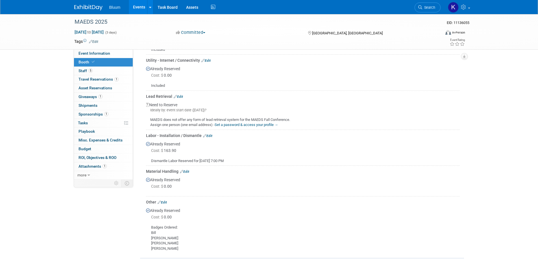
scroll to position [311, 0]
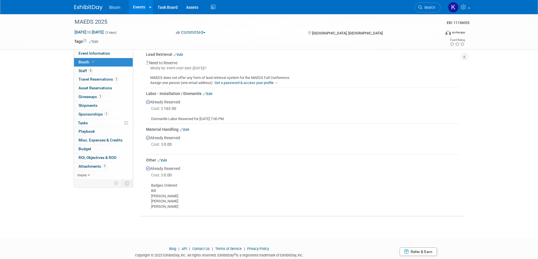
drag, startPoint x: 151, startPoint y: 179, endPoint x: 178, endPoint y: 200, distance: 33.8
click at [178, 200] on div "Badges Ordered: [PERSON_NAME] [PERSON_NAME]" at bounding box center [303, 194] width 314 height 31
copy div "Badges Ordered: [PERSON_NAME] [PERSON_NAME]"
click at [206, 158] on div "Other Edit" at bounding box center [303, 161] width 314 height 6
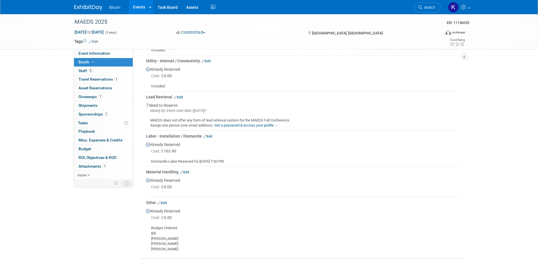
scroll to position [226, 0]
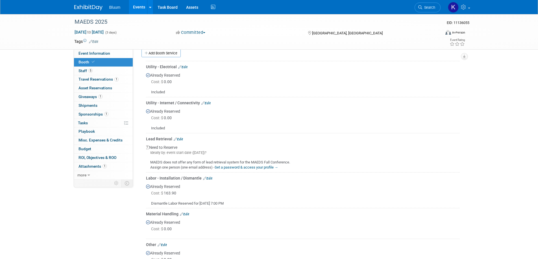
click at [243, 165] on link "Set a password & access your profile →" at bounding box center [247, 167] width 64 height 4
click at [184, 136] on div "Lead Retrieval Edit" at bounding box center [303, 139] width 314 height 6
click at [182, 137] on link "Edit" at bounding box center [178, 139] width 9 height 4
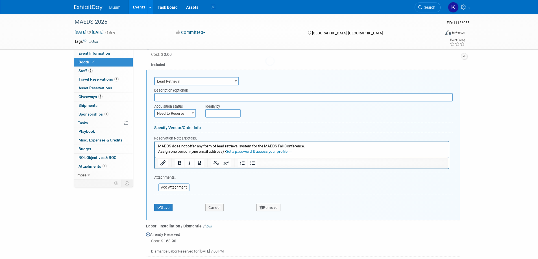
scroll to position [0, 0]
click at [157, 146] on html "MAEDS does not offer any form of lead retrieval system for the MAEDS Fall Confe…" at bounding box center [301, 147] width 294 height 13
click at [158, 146] on p "MAEDS does not offer any form of lead retrieval system for the MAEDS Fall Confe…" at bounding box center [301, 149] width 287 height 10
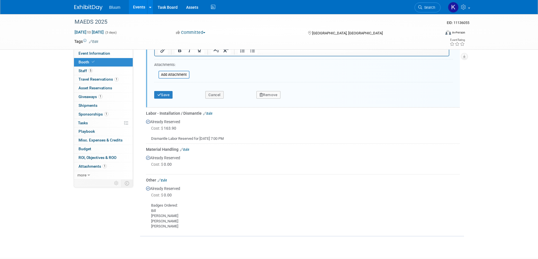
scroll to position [289, 0]
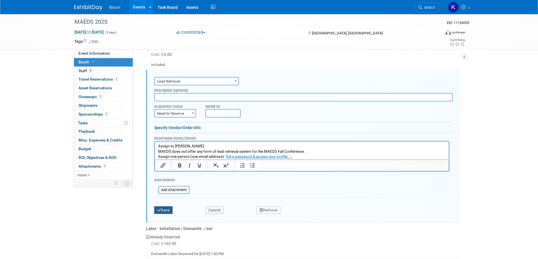
click at [163, 207] on button "Save" at bounding box center [163, 211] width 19 height 8
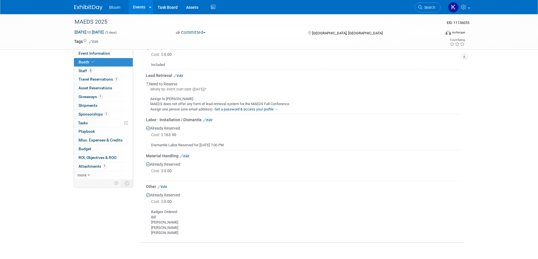
click at [182, 74] on link "Edit" at bounding box center [178, 76] width 9 height 4
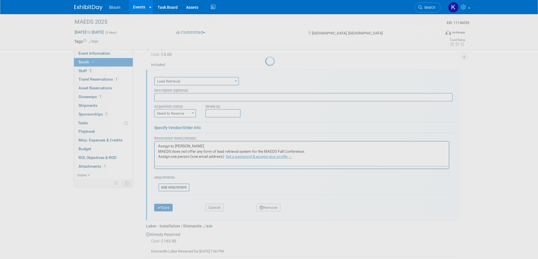
scroll to position [0, 0]
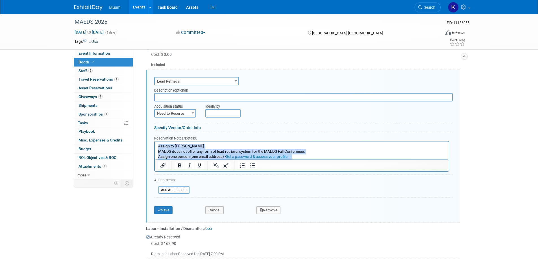
drag, startPoint x: 158, startPoint y: 146, endPoint x: 378, endPoint y: 172, distance: 221.5
click at [378, 159] on html "Assign to Corey Bannon MAEDS does not offer any form of lead retrieval system f…" at bounding box center [301, 150] width 294 height 18
paste body "Rich Text Area. Press ALT-0 for help."
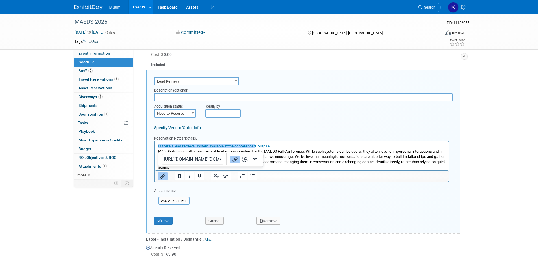
click at [316, 150] on p "MAEDS does not offer any form of lead retrieval system for the MAEDS Fall Confe…" at bounding box center [301, 159] width 287 height 21
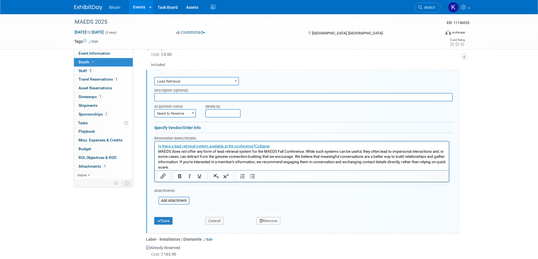
click at [173, 93] on input "text" at bounding box center [303, 97] width 298 height 8
type input "NA"
click at [156, 217] on button "Save" at bounding box center [163, 221] width 19 height 8
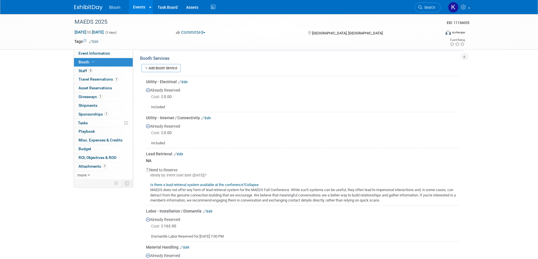
scroll to position [205, 0]
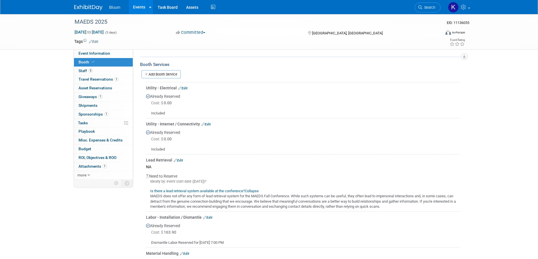
click at [139, 8] on link "Events" at bounding box center [139, 7] width 21 height 14
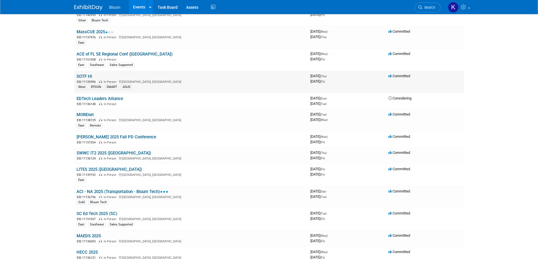
scroll to position [85, 0]
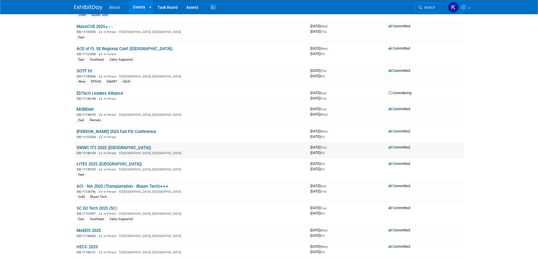
click at [100, 150] on link "SWWC IT2 2025 (MN)" at bounding box center [113, 147] width 75 height 5
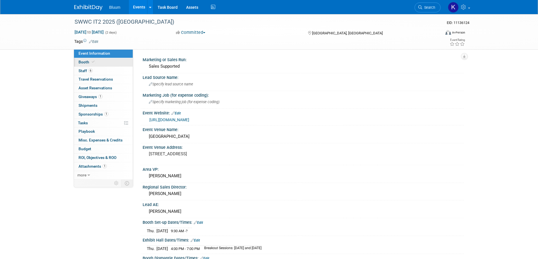
click at [83, 64] on span "Booth" at bounding box center [86, 62] width 17 height 5
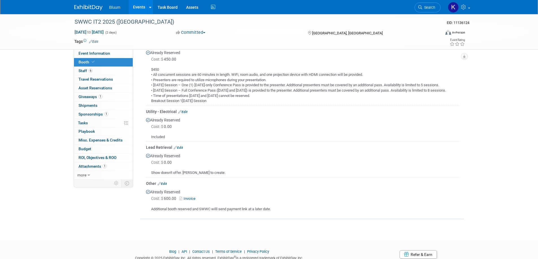
scroll to position [198, 0]
click at [182, 148] on link "Edit" at bounding box center [178, 146] width 9 height 4
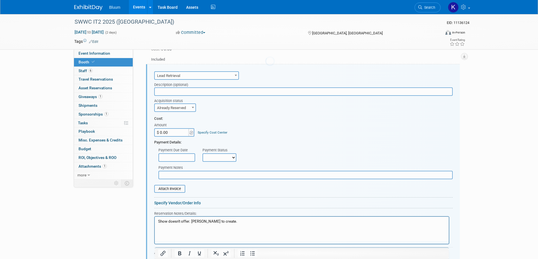
scroll to position [274, 0]
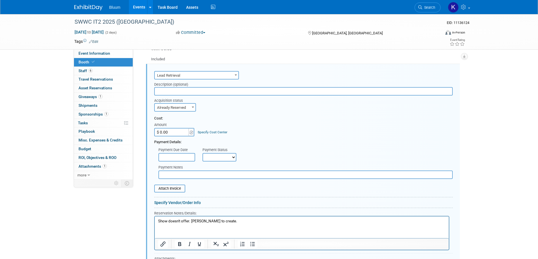
click at [157, 220] on html "Show doesn't offer. Seth to create." at bounding box center [301, 221] width 294 height 8
click at [211, 222] on p "The show doesn't offer. Seth to create." at bounding box center [301, 221] width 287 height 5
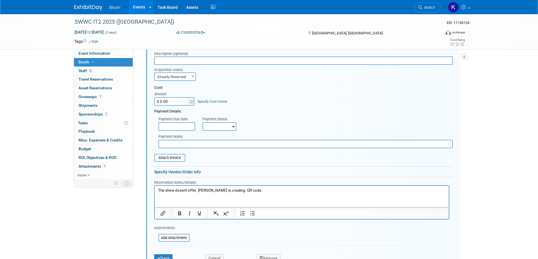
scroll to position [359, 0]
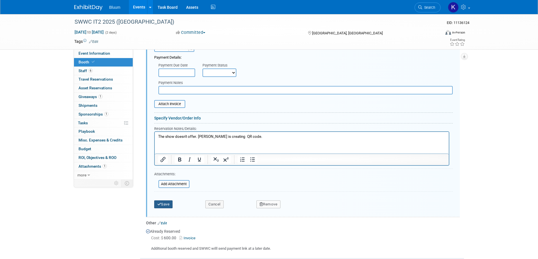
click at [163, 206] on button "Save" at bounding box center [163, 205] width 19 height 8
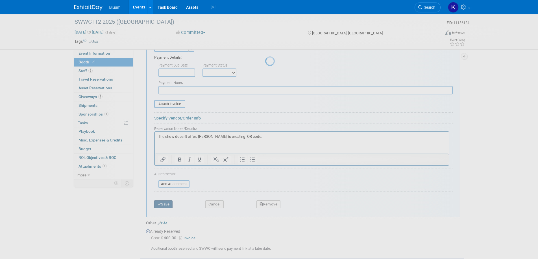
scroll to position [217, 0]
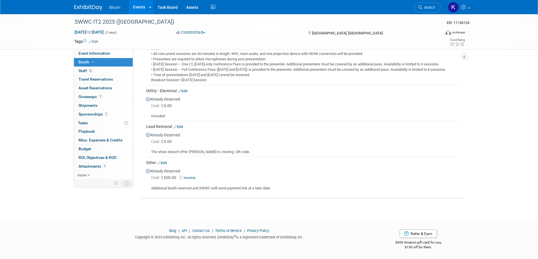
click at [141, 7] on link "Events" at bounding box center [139, 7] width 21 height 14
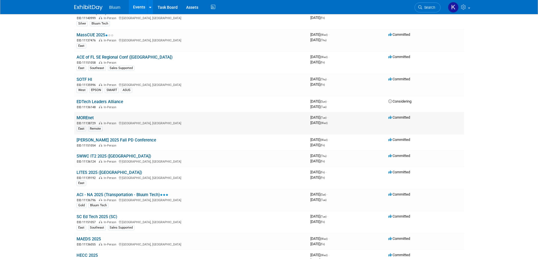
scroll to position [85, 0]
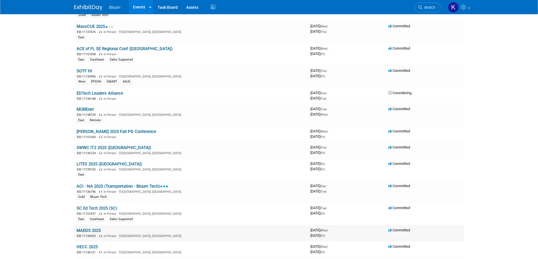
click at [86, 231] on link "MAEDS 2025" at bounding box center [88, 230] width 24 height 5
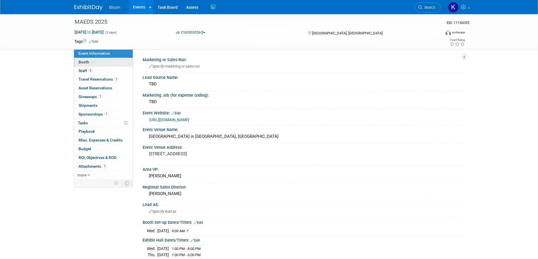
click at [83, 62] on span "Booth" at bounding box center [86, 62] width 17 height 5
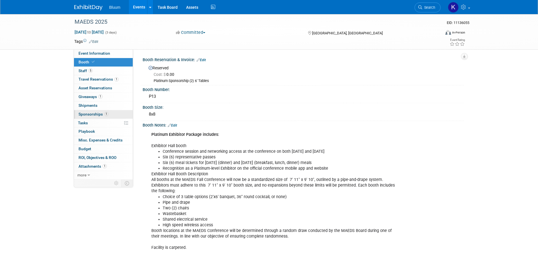
click at [98, 114] on span "Sponsorships 1" at bounding box center [93, 114] width 30 height 5
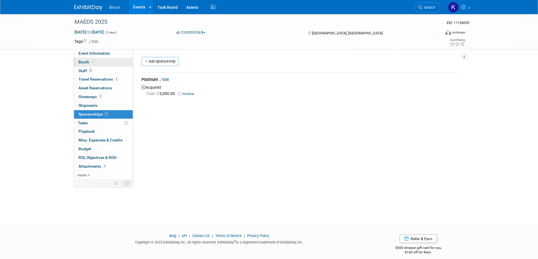
click at [87, 63] on span "Booth" at bounding box center [86, 62] width 17 height 5
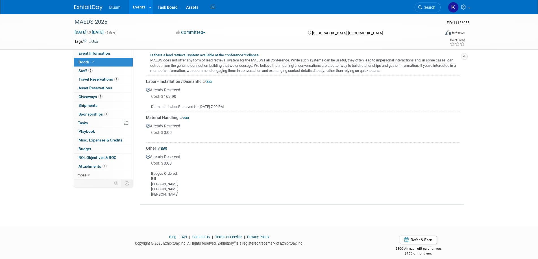
scroll to position [341, 0]
click at [166, 146] on link "Edit" at bounding box center [162, 148] width 9 height 4
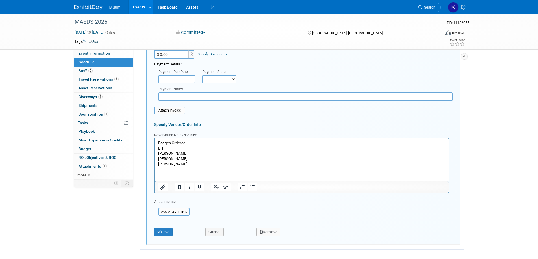
scroll to position [498, 0]
click at [163, 167] on html "Badges Ordered: [PERSON_NAME] [PERSON_NAME]" at bounding box center [301, 152] width 294 height 29
click at [178, 165] on p "Badges Ordered: [PERSON_NAME] [PERSON_NAME]" at bounding box center [301, 153] width 287 height 27
click at [192, 142] on p "Badges Ordered: [PERSON_NAME] [PERSON_NAME]" at bounding box center [301, 153] width 287 height 27
click at [166, 167] on html "Badges Ordered: [PERSON_NAME] [PERSON_NAME]" at bounding box center [301, 152] width 294 height 29
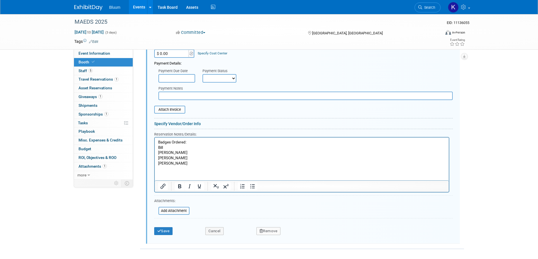
click at [182, 165] on p "Badges Ordered: [PERSON_NAME] [PERSON_NAME]" at bounding box center [301, 153] width 287 height 27
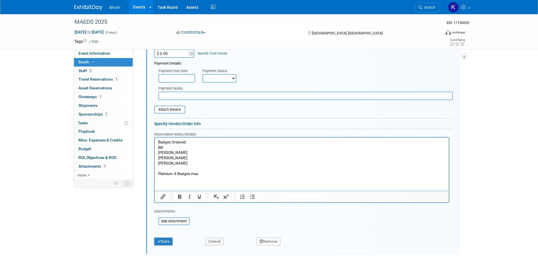
click at [171, 177] on html "Badges Ordered: [PERSON_NAME] [PERSON_NAME] Platnium: 6 Badges max." at bounding box center [301, 157] width 294 height 39
click at [202, 172] on p "Platnium: 6 Badges max." at bounding box center [301, 174] width 287 height 5
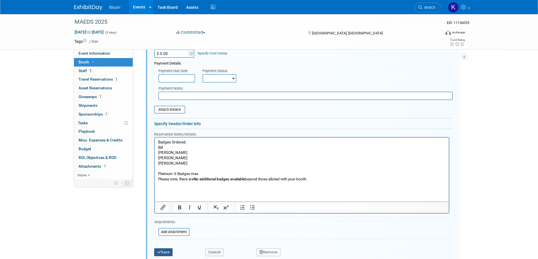
click at [161, 249] on button "Save" at bounding box center [163, 253] width 19 height 8
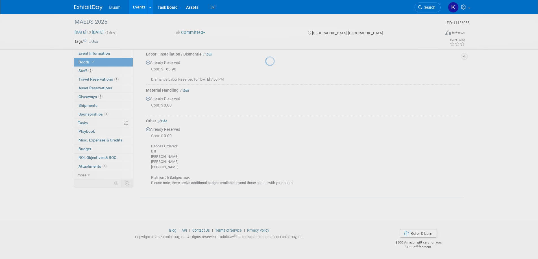
scroll to position [362, 0]
